Goal: Task Accomplishment & Management: Use online tool/utility

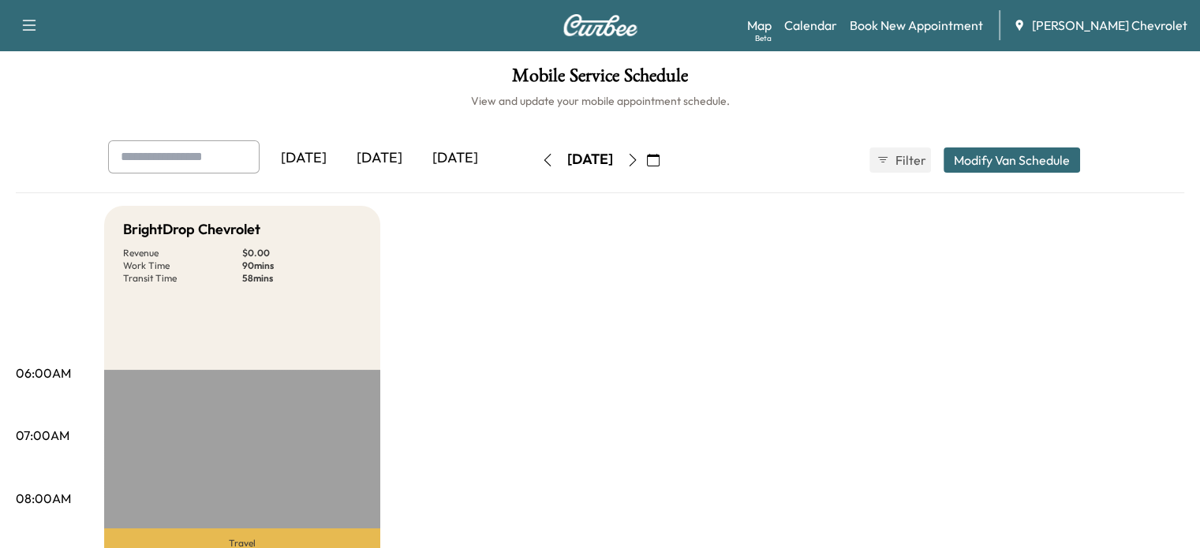
click at [639, 162] on icon "button" at bounding box center [632, 160] width 13 height 13
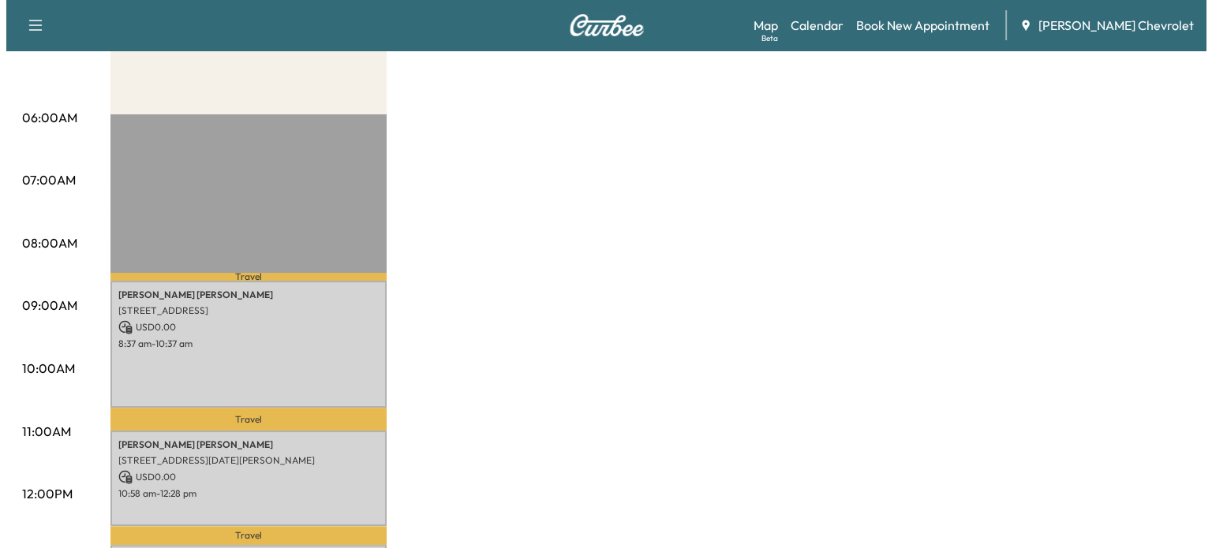
scroll to position [258, 0]
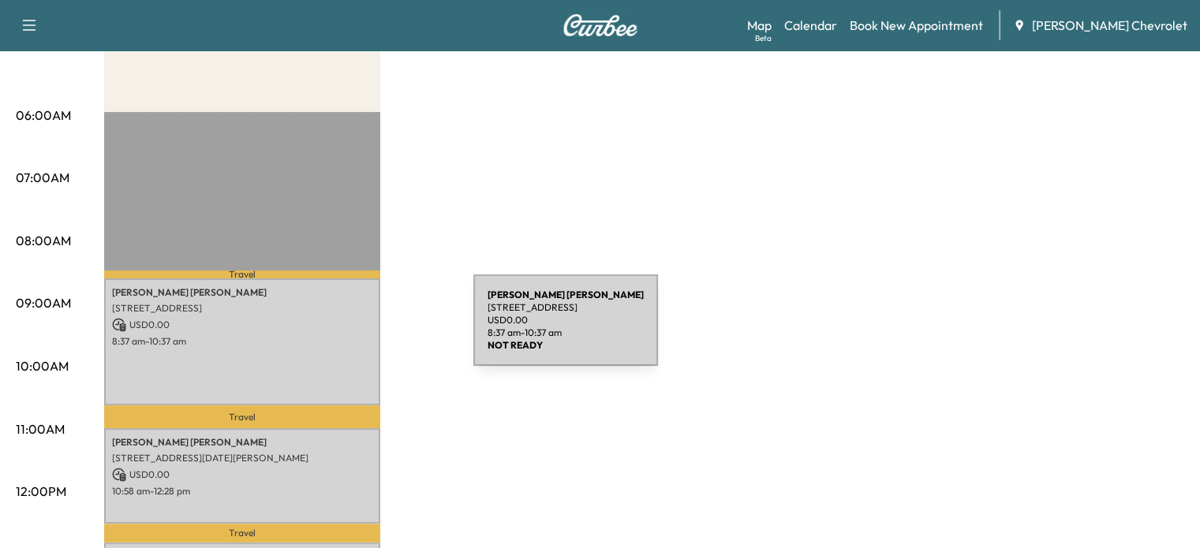
click at [319, 321] on p "USD 0.00" at bounding box center [242, 325] width 260 height 14
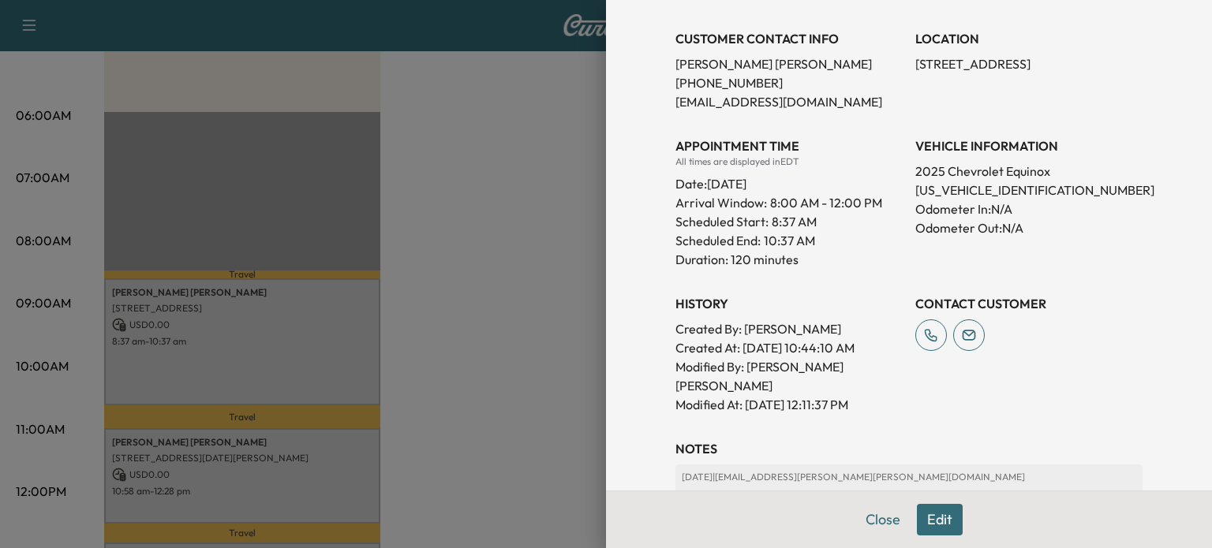
scroll to position [374, 0]
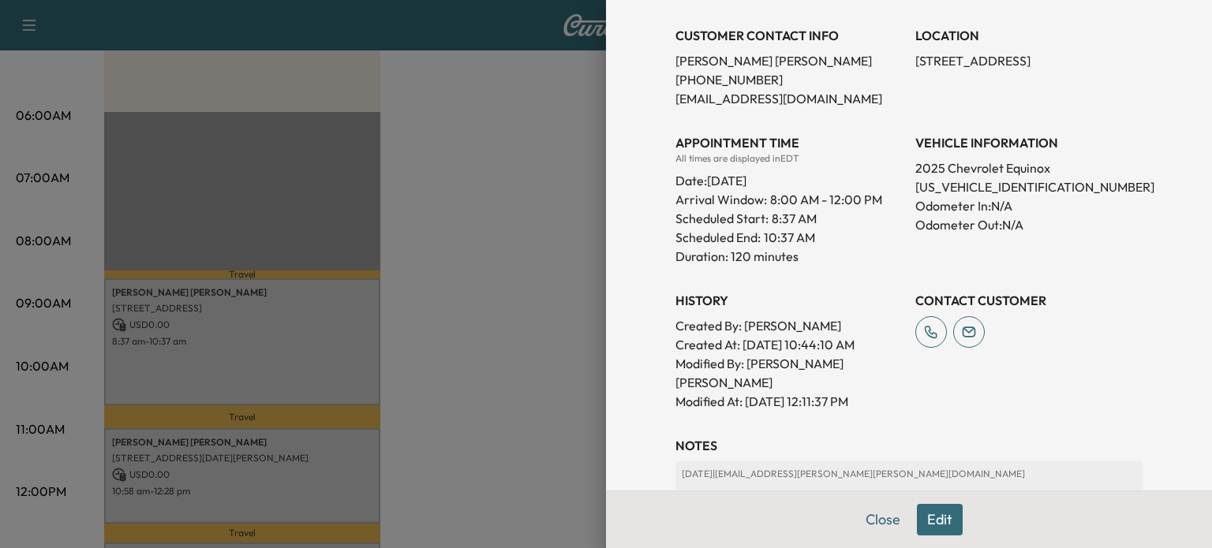
click at [1010, 177] on p "[US_VEHICLE_IDENTIFICATION_NUMBER]" at bounding box center [1028, 186] width 227 height 19
copy p "[US_VEHICLE_IDENTIFICATION_NUMBER]"
click at [1073, 224] on p "Odometer Out: N/A" at bounding box center [1028, 224] width 227 height 19
drag, startPoint x: 1041, startPoint y: 189, endPoint x: 991, endPoint y: 183, distance: 50.9
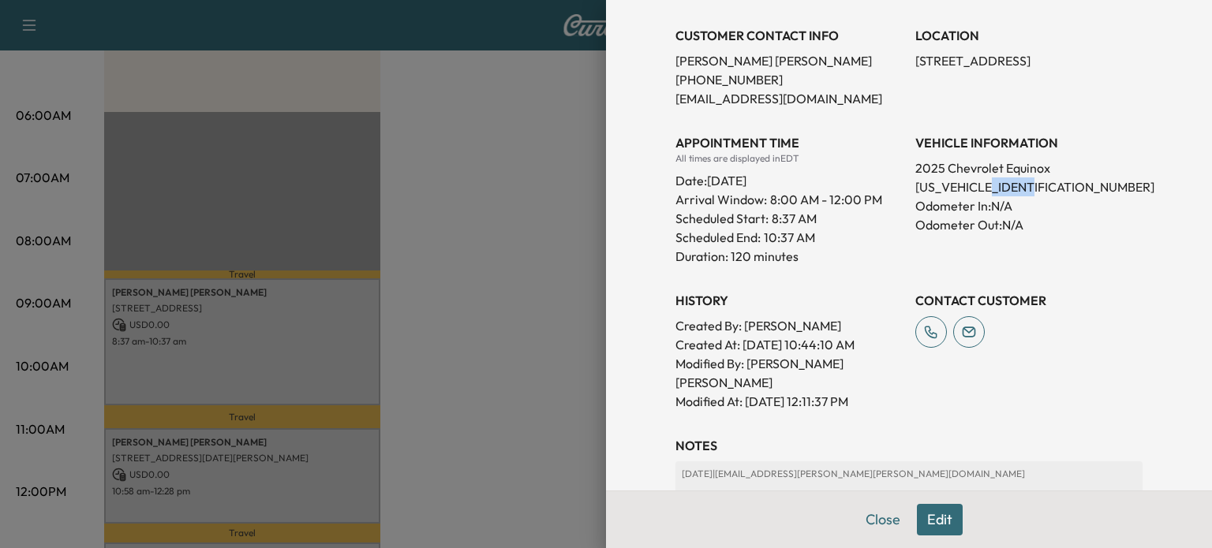
click at [991, 183] on p "[US_VEHICLE_IDENTIFICATION_NUMBER]" at bounding box center [1028, 186] width 227 height 19
copy p "165496"
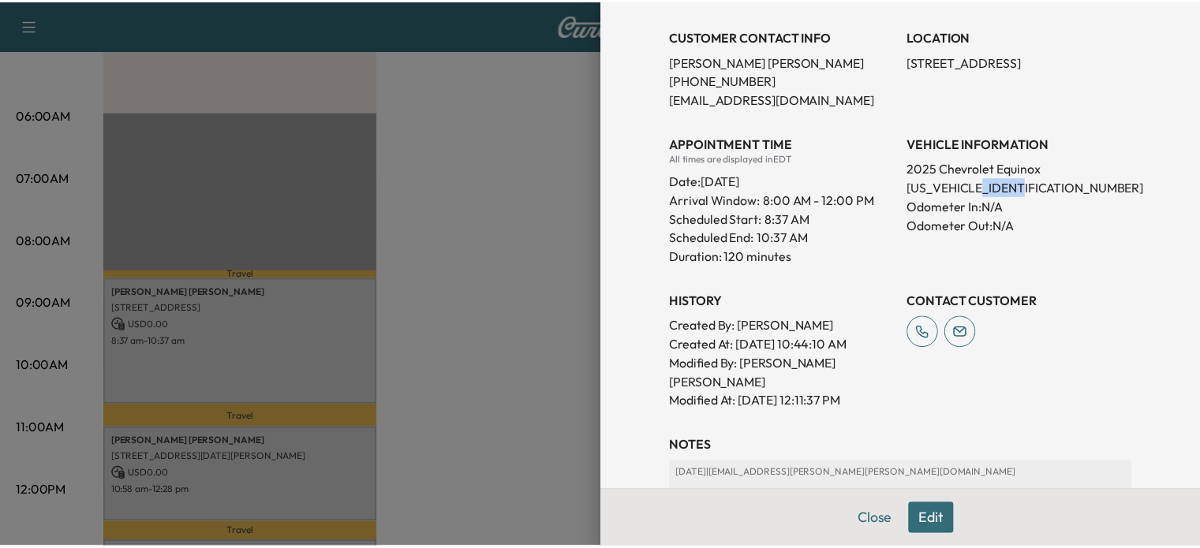
scroll to position [0, 0]
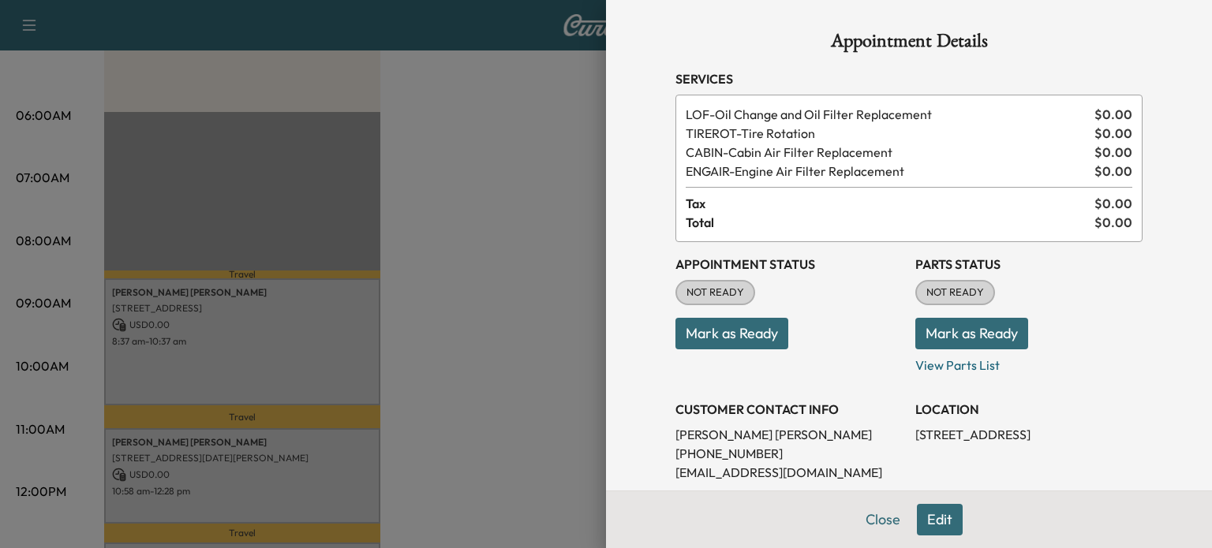
click at [580, 258] on div at bounding box center [606, 274] width 1212 height 548
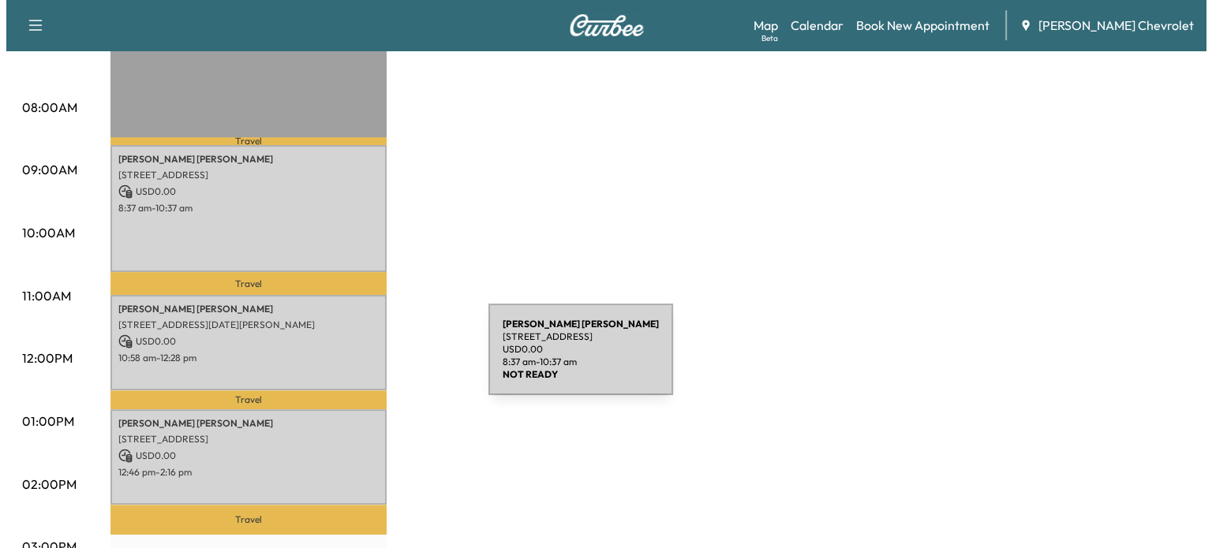
scroll to position [398, 0]
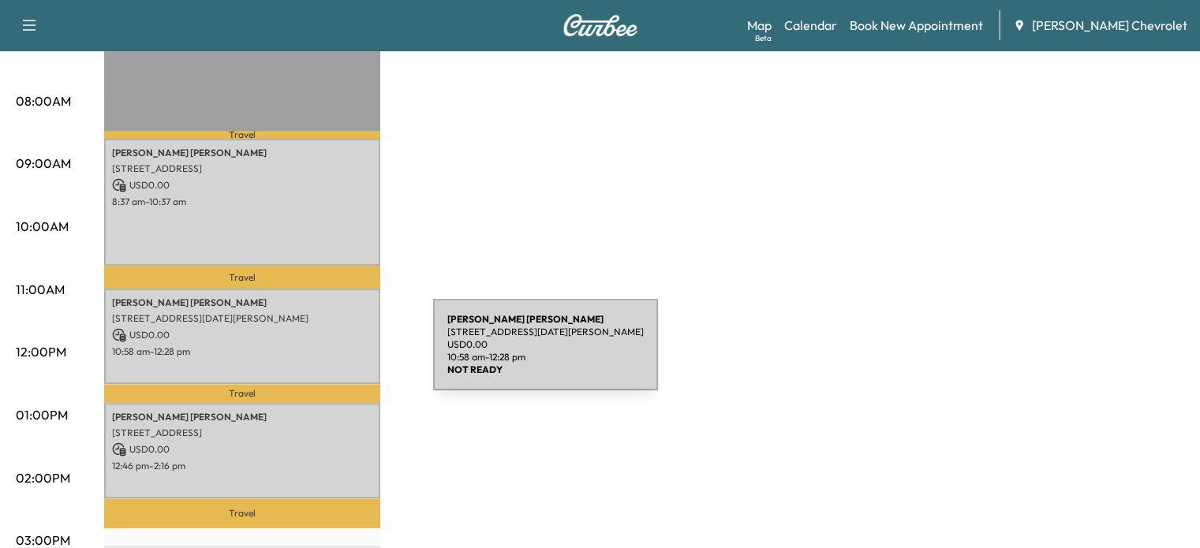
click at [304, 351] on p "10:58 am - 12:28 pm" at bounding box center [242, 351] width 260 height 13
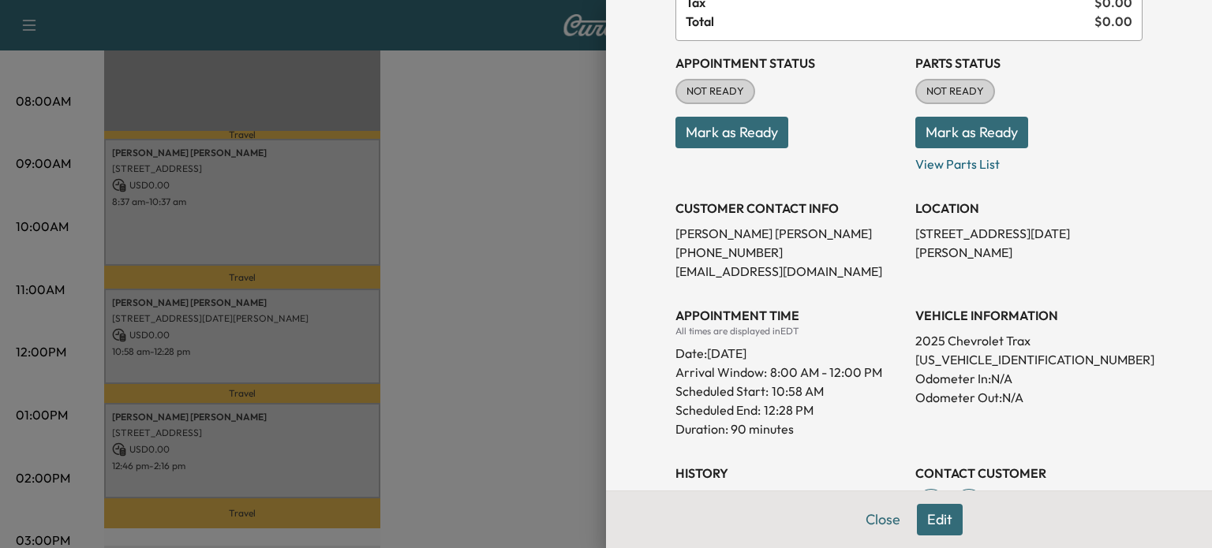
scroll to position [167, 0]
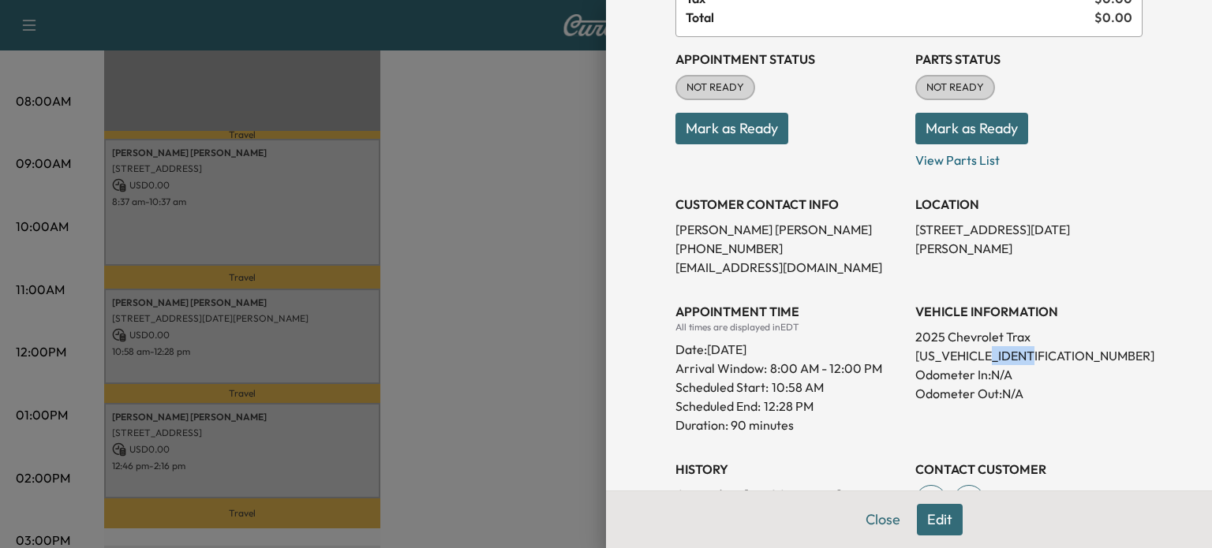
drag, startPoint x: 1025, startPoint y: 353, endPoint x: 984, endPoint y: 353, distance: 41.8
click at [984, 353] on p "[US_VEHICLE_IDENTIFICATION_NUMBER]" at bounding box center [1028, 355] width 227 height 19
copy p "185339"
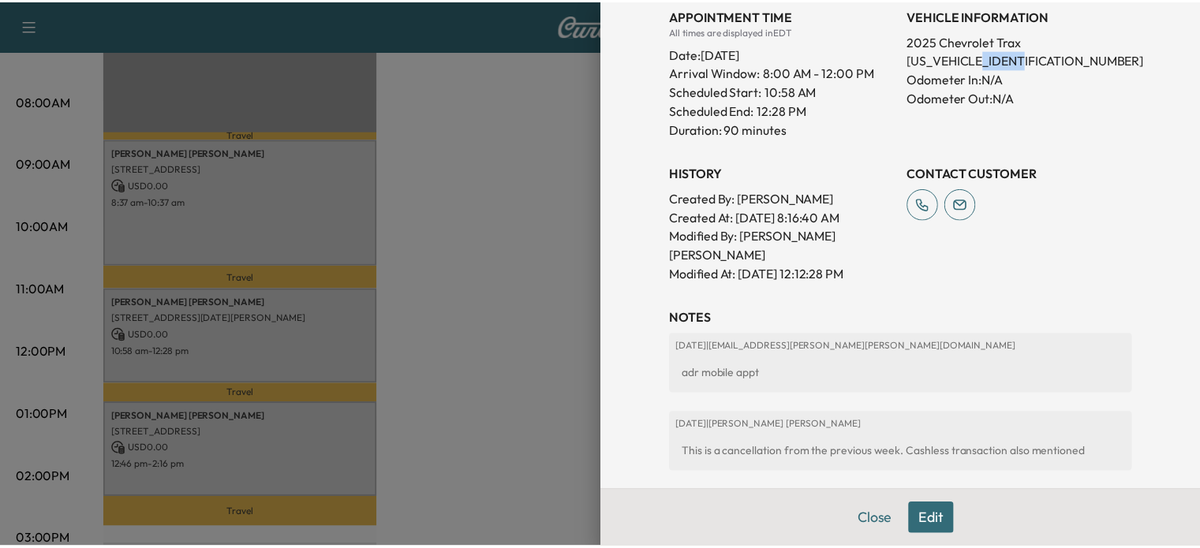
scroll to position [522, 0]
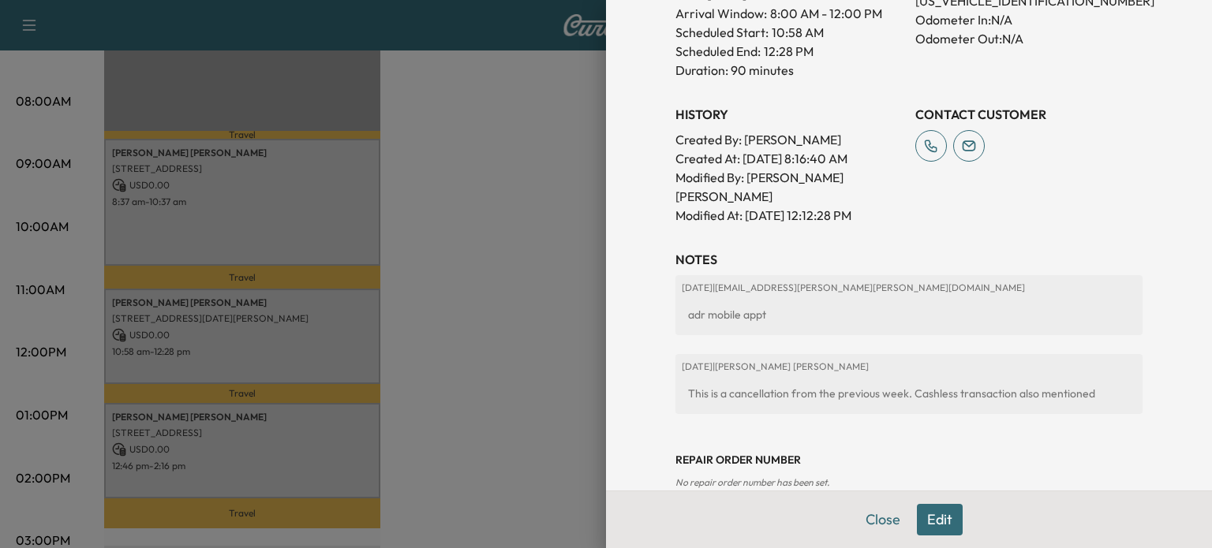
click at [586, 337] on div at bounding box center [606, 274] width 1212 height 548
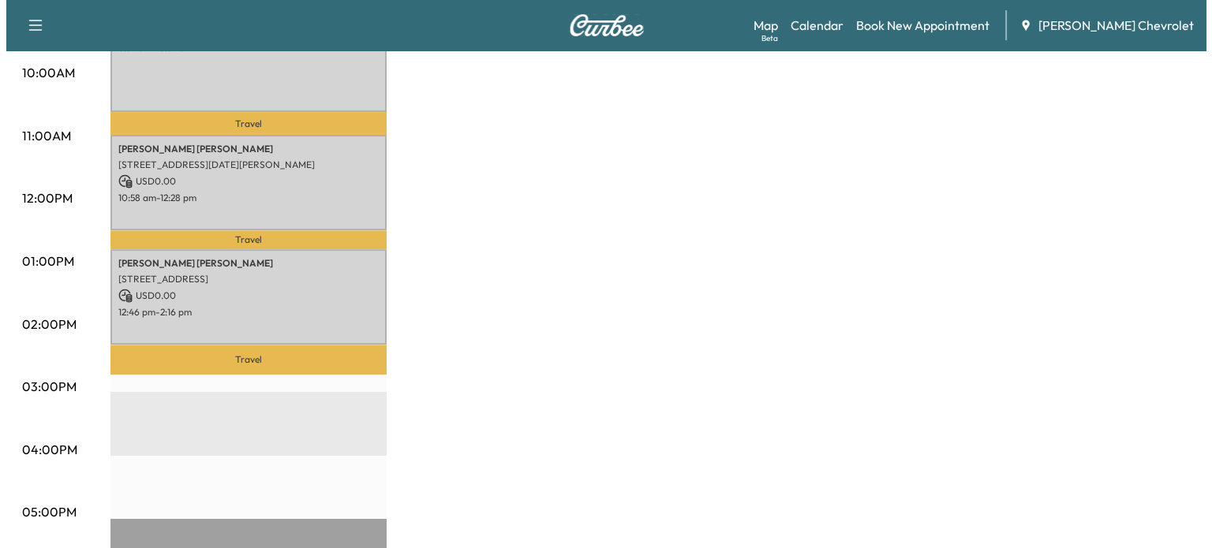
scroll to position [552, 0]
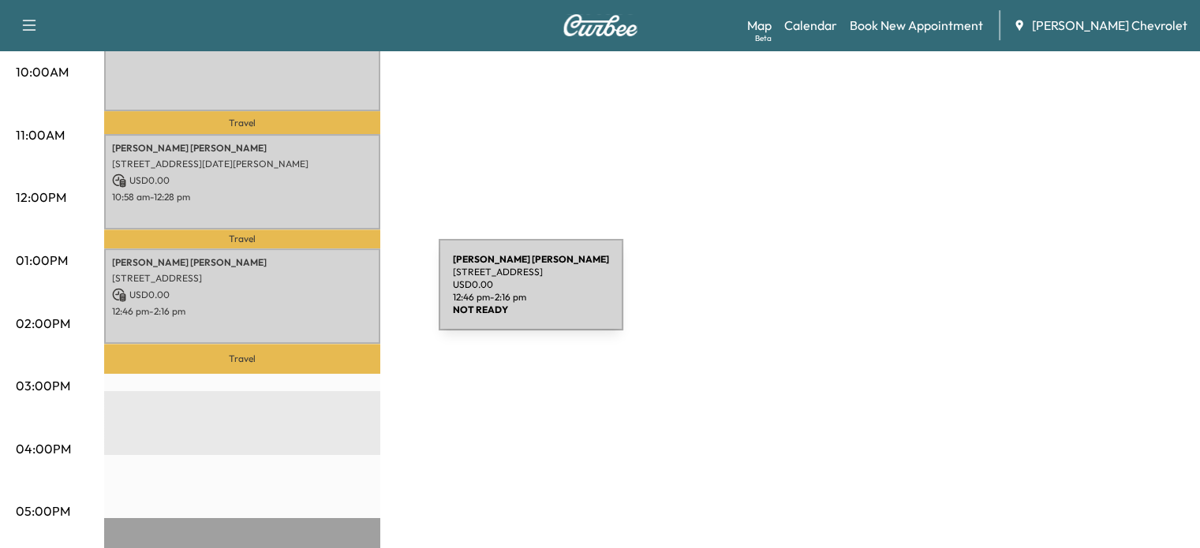
click at [320, 294] on p "USD 0.00" at bounding box center [242, 295] width 260 height 14
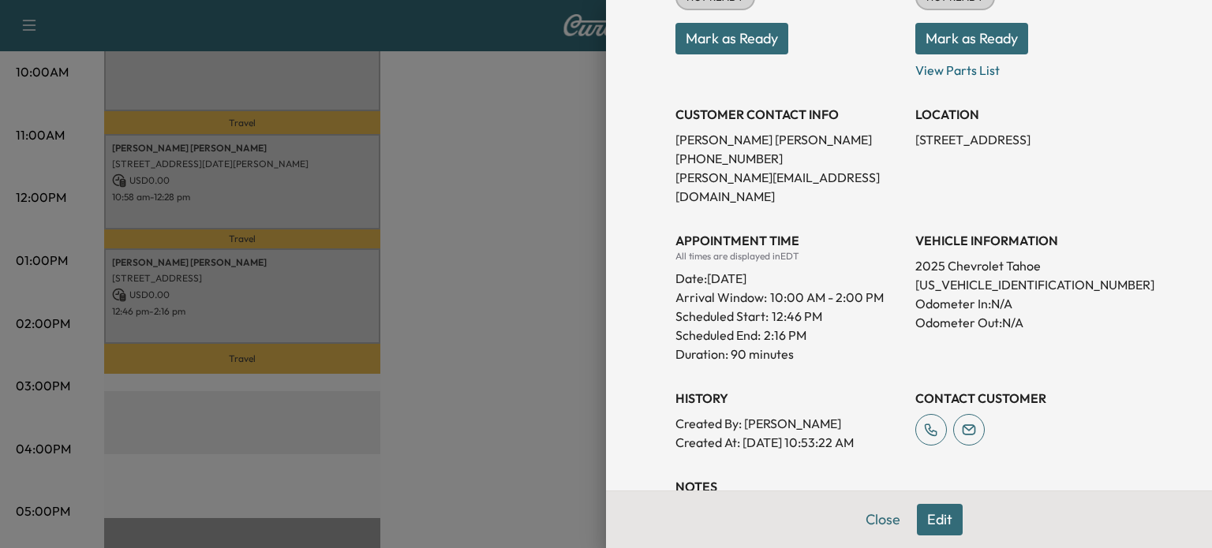
scroll to position [258, 0]
drag, startPoint x: 1035, startPoint y: 267, endPoint x: 984, endPoint y: 263, distance: 50.7
click at [984, 274] on p "[US_VEHICLE_IDENTIFICATION_NUMBER]" at bounding box center [1028, 283] width 227 height 19
copy p "113169"
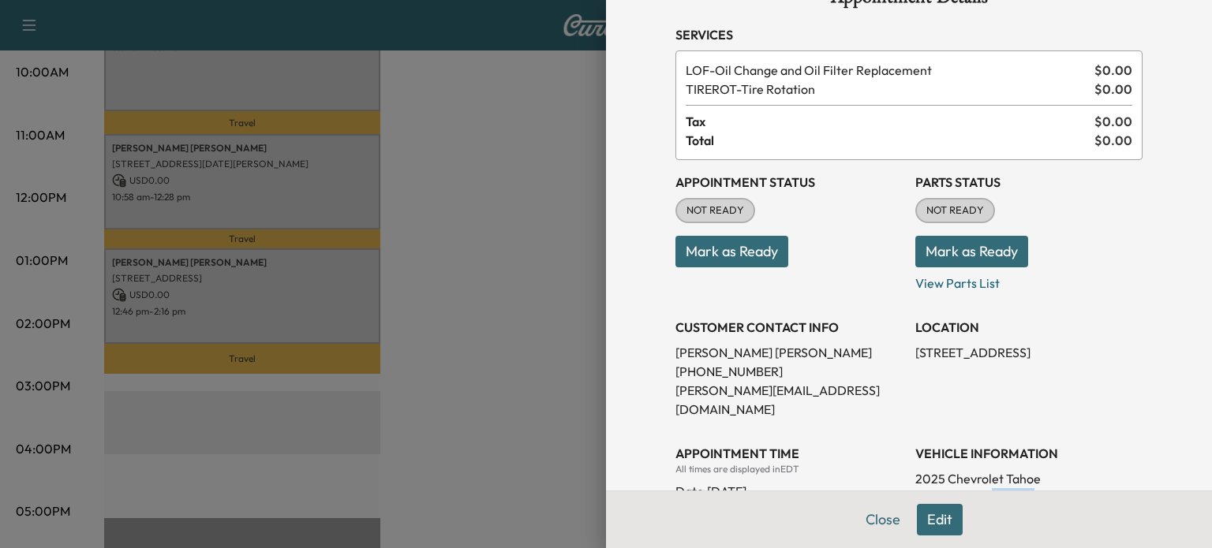
scroll to position [50, 0]
